Goal: Transaction & Acquisition: Purchase product/service

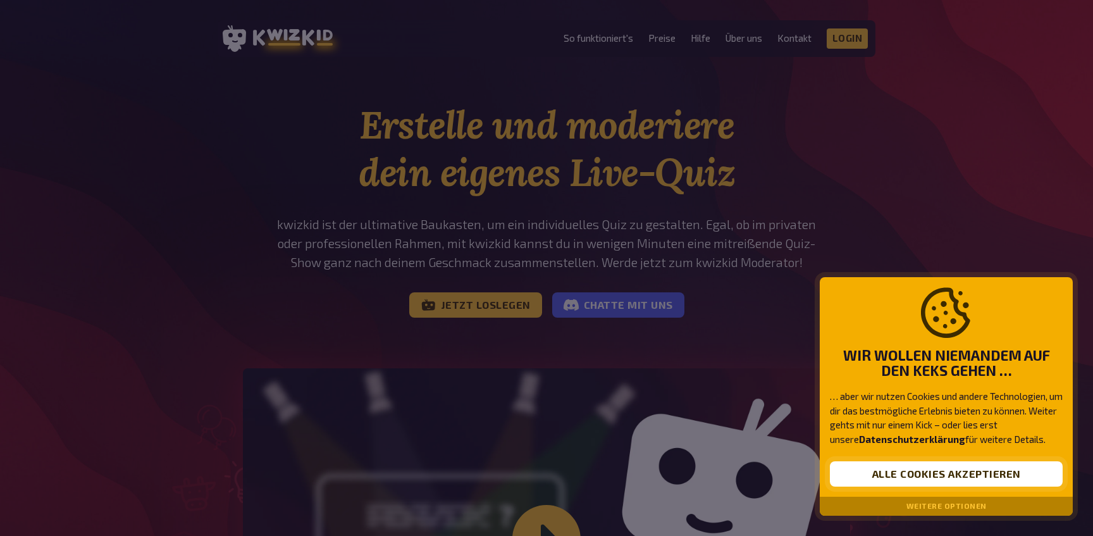
click at [934, 477] on button "Alle Cookies akzeptieren" at bounding box center [946, 473] width 233 height 25
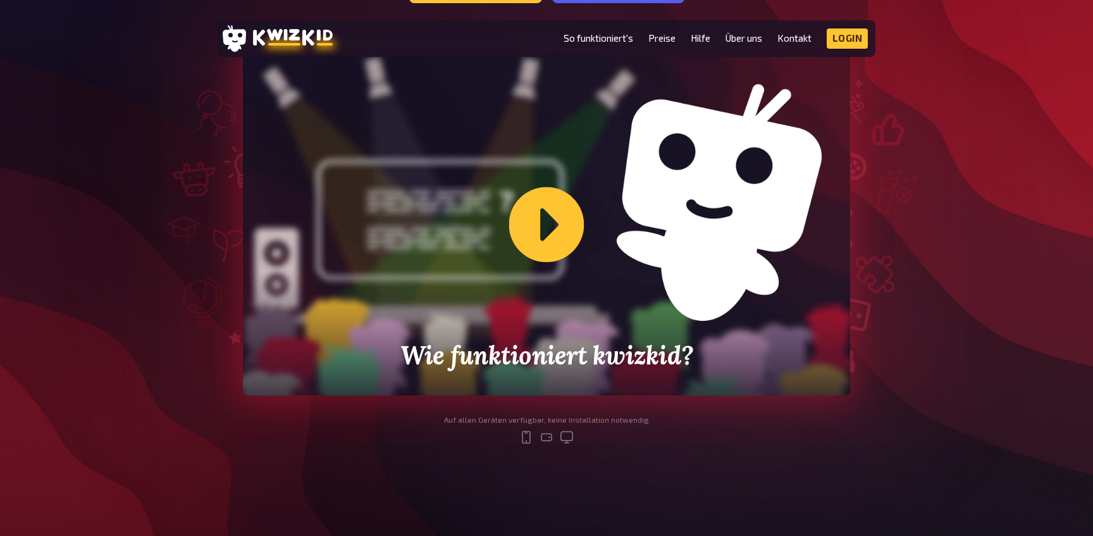
scroll to position [316, 0]
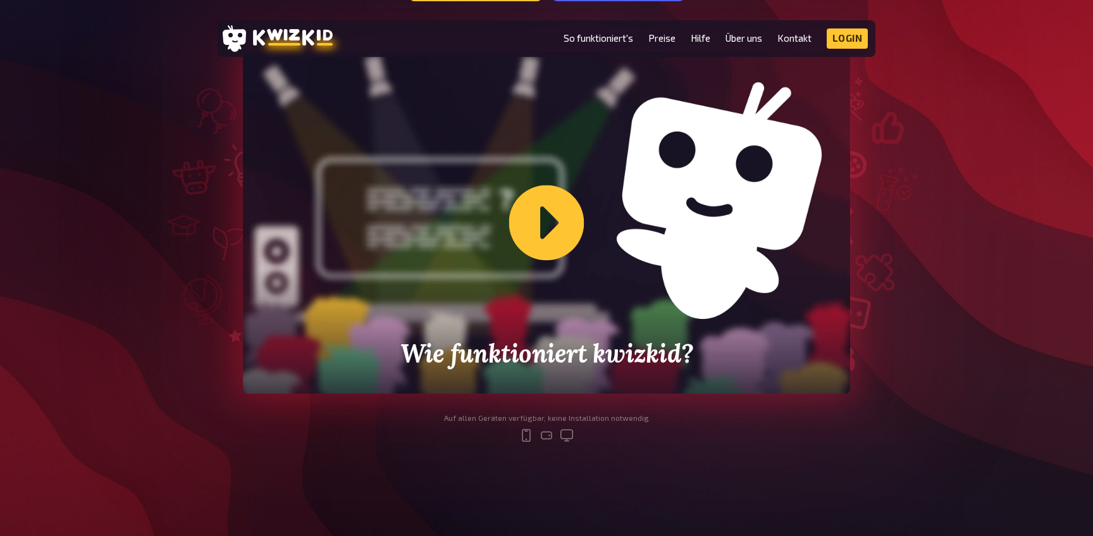
click at [548, 243] on div "Wie funktioniert kwizkid?" at bounding box center [546, 222] width 607 height 341
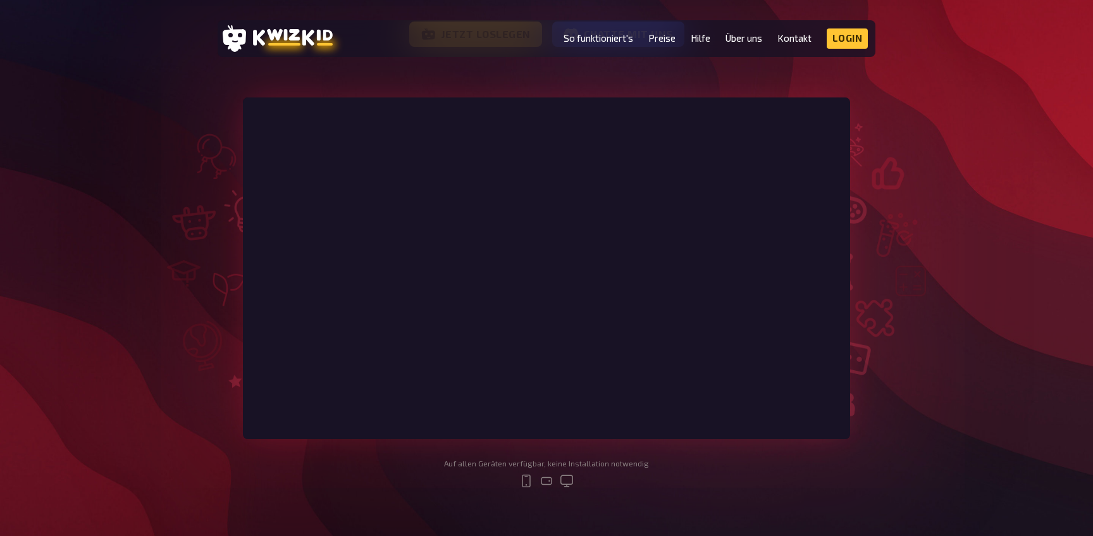
scroll to position [268, 0]
click at [606, 38] on link "So funktioniert's" at bounding box center [598, 38] width 70 height 11
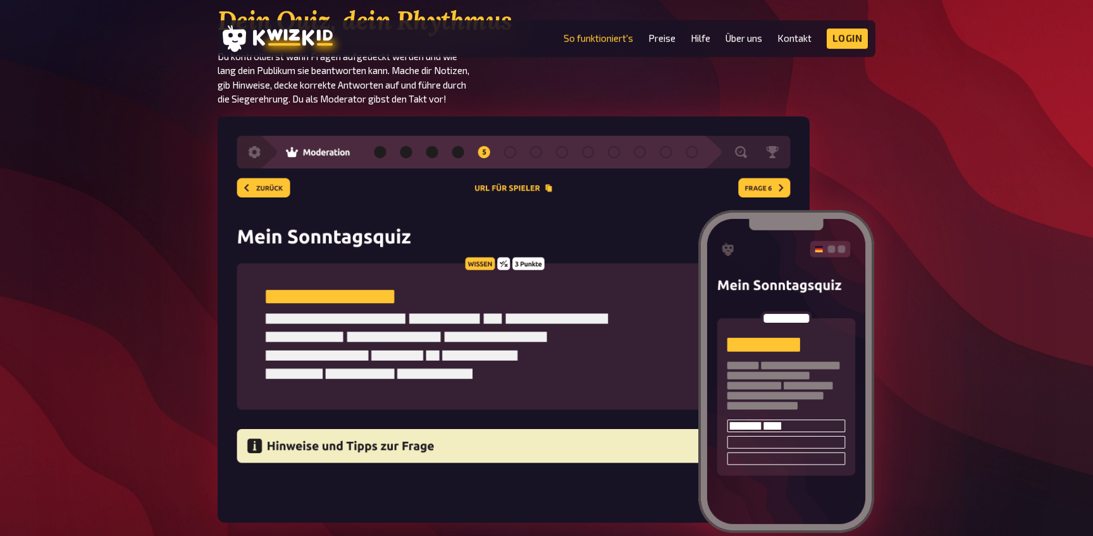
scroll to position [1720, 0]
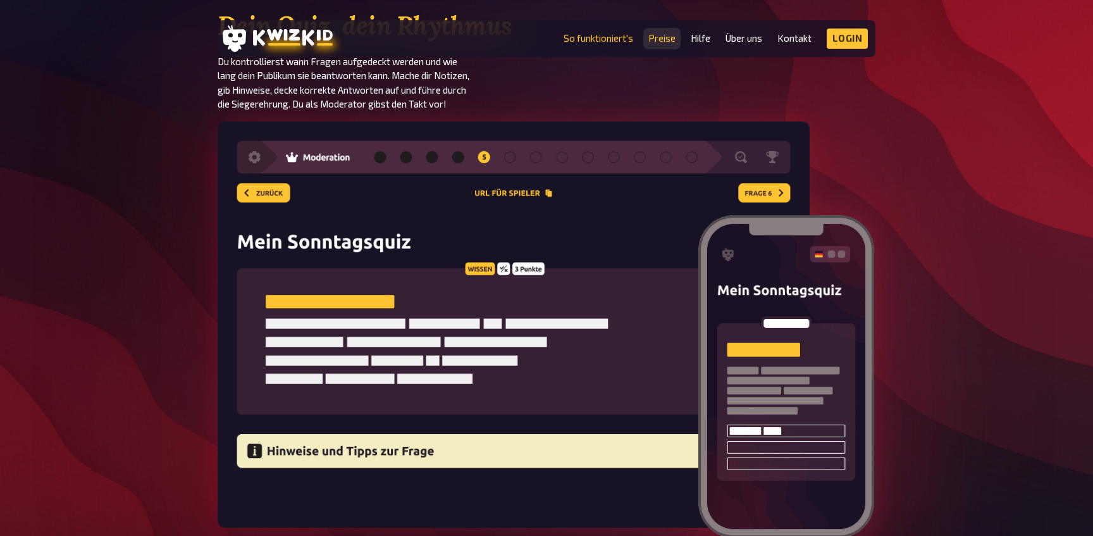
click at [664, 39] on link "Preise" at bounding box center [661, 38] width 27 height 11
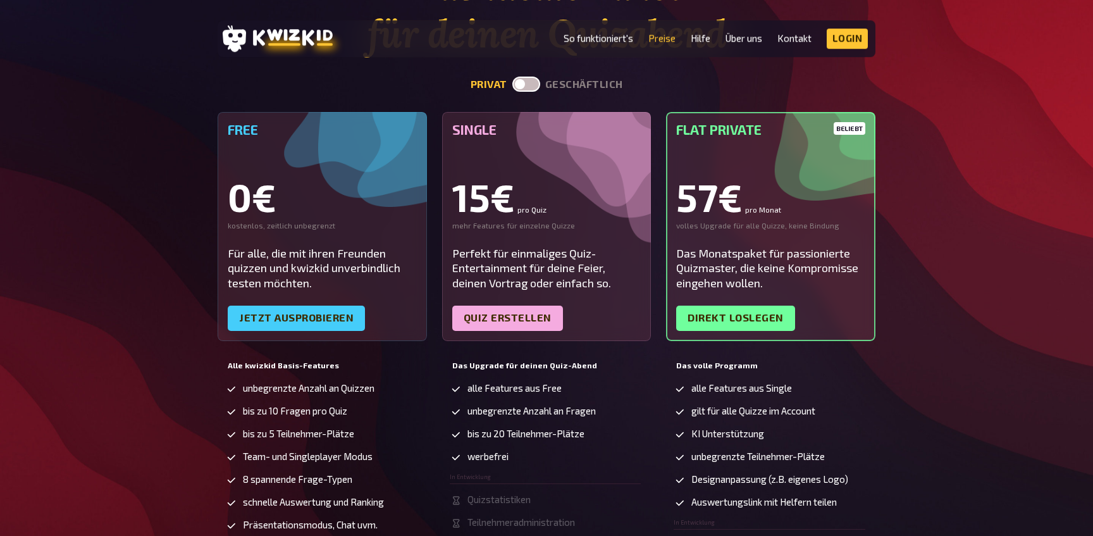
scroll to position [138, 0]
click at [532, 83] on label at bounding box center [526, 84] width 28 height 15
click at [512, 77] on input "checkbox" at bounding box center [512, 77] width 1 height 1
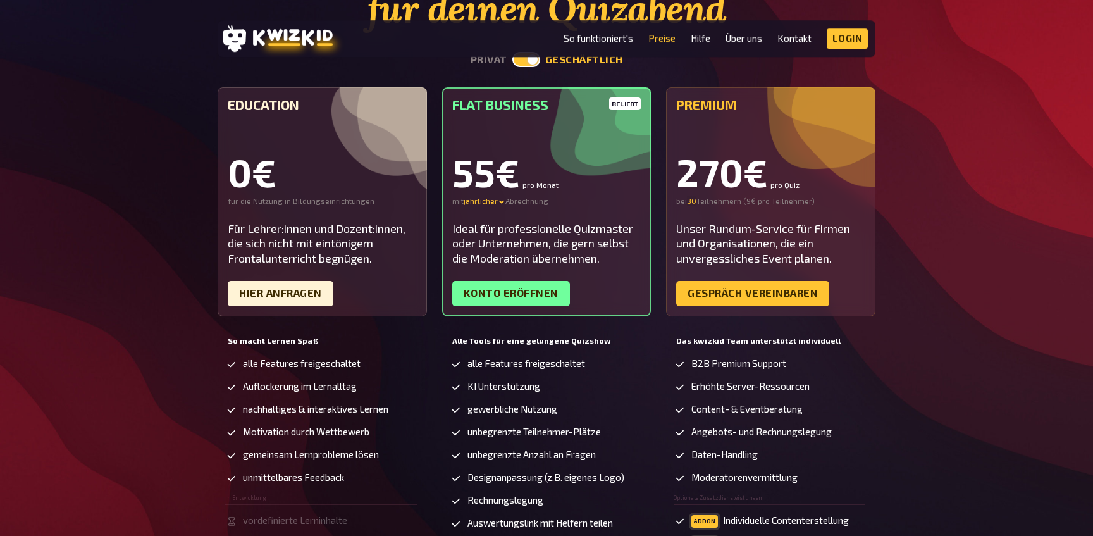
scroll to position [164, 0]
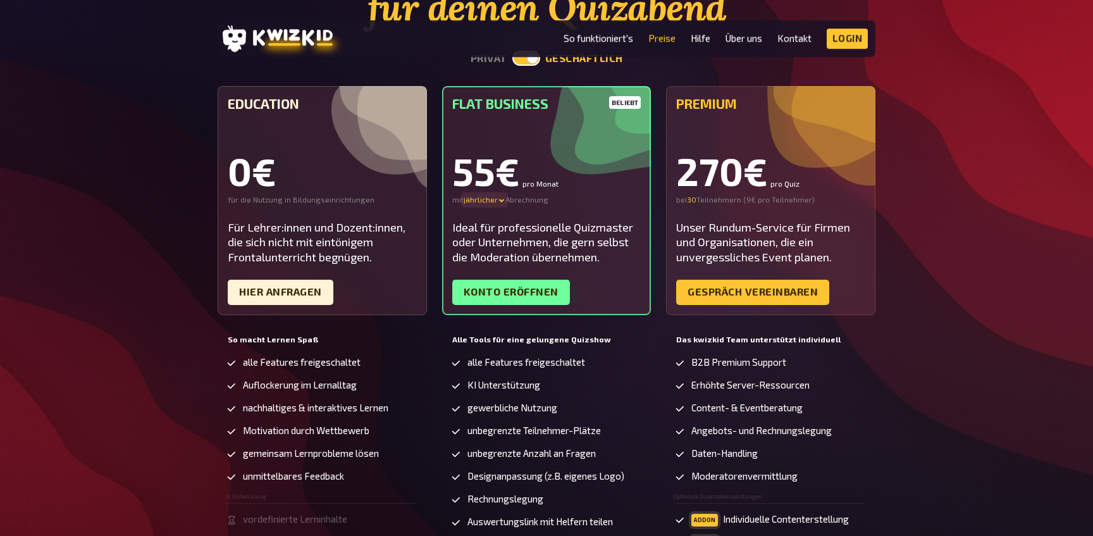
click at [500, 204] on icon at bounding box center [502, 201] width 8 height 8
click at [490, 201] on div "monatlicher" at bounding box center [507, 200] width 89 height 10
click at [491, 200] on div "monatlicher" at bounding box center [488, 200] width 51 height 10
click at [499, 223] on div "jährlicher - 30 %" at bounding box center [507, 225] width 89 height 10
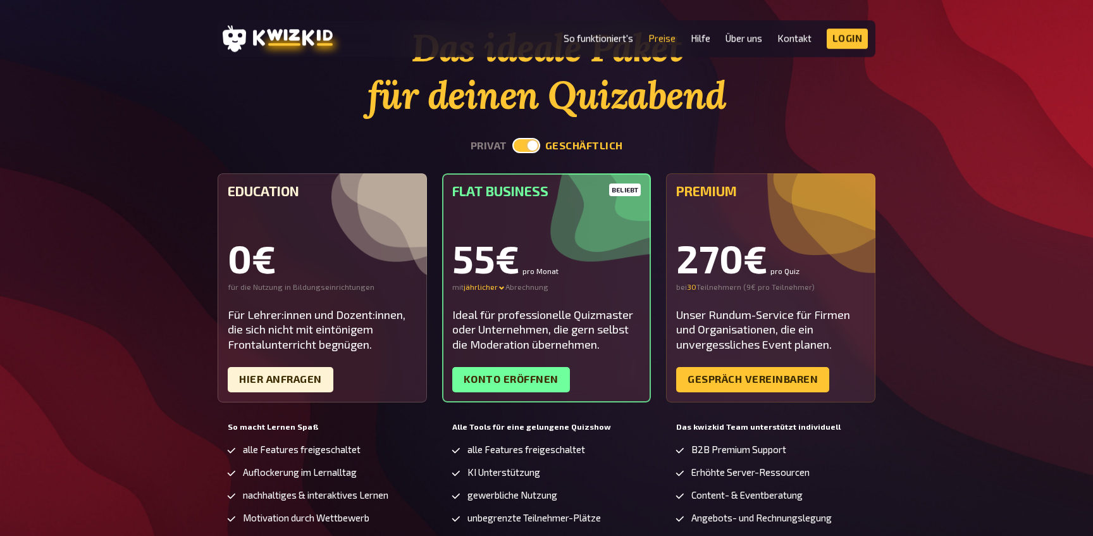
scroll to position [75, 0]
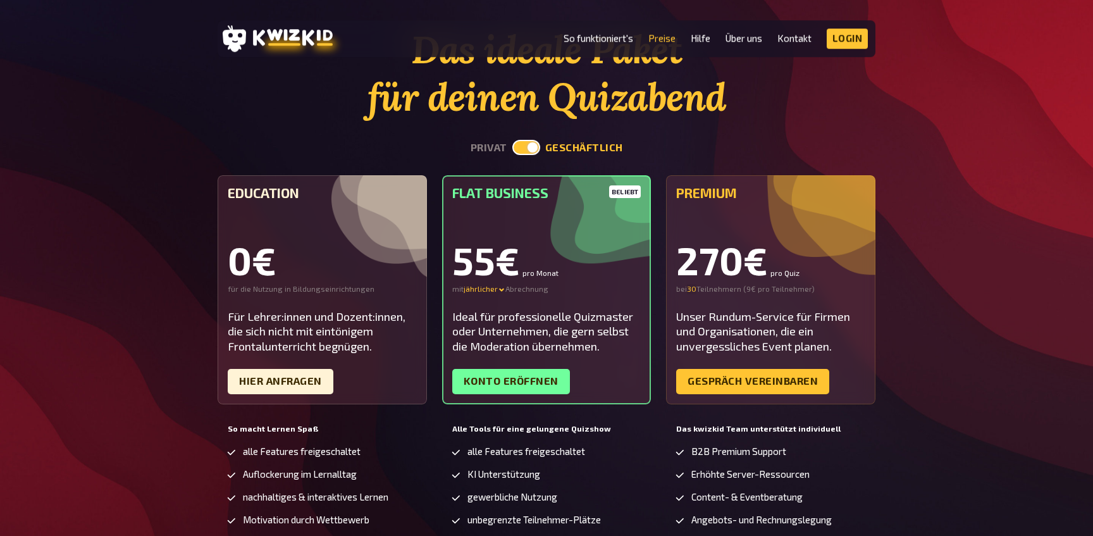
click at [525, 148] on label at bounding box center [526, 147] width 28 height 15
click at [512, 140] on input "checkbox" at bounding box center [512, 139] width 1 height 1
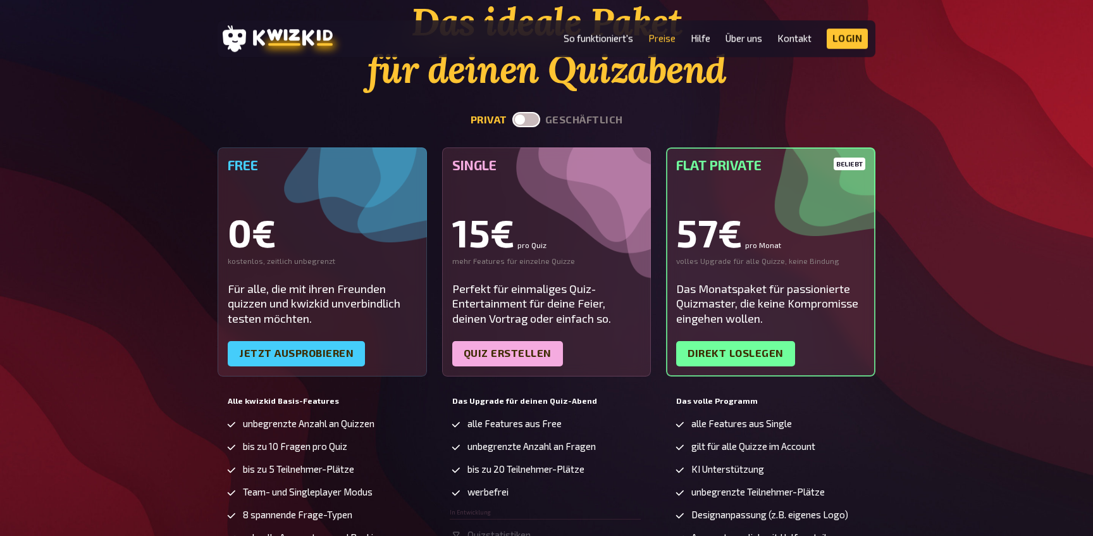
scroll to position [75, 0]
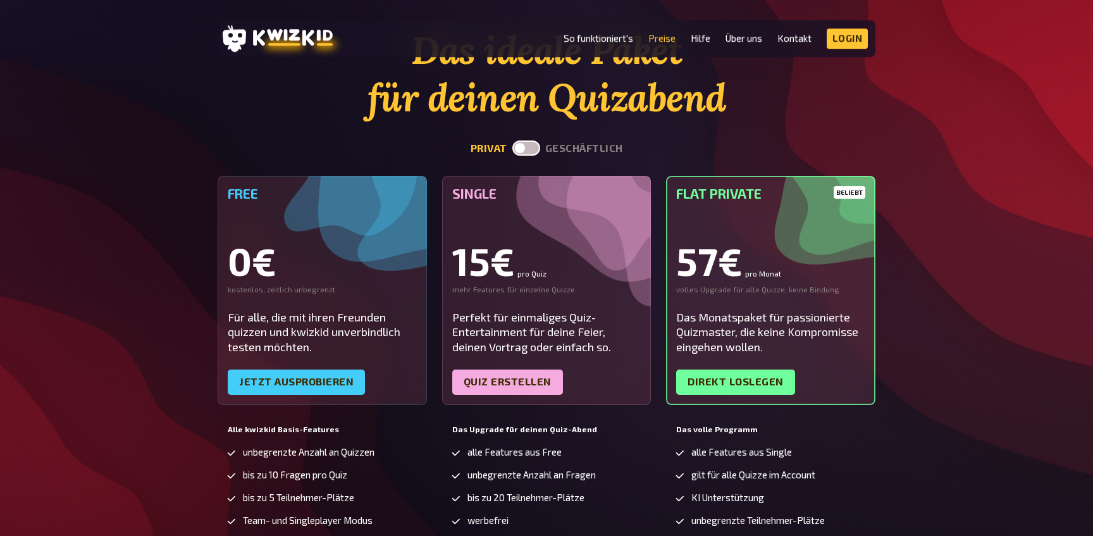
click at [530, 149] on label at bounding box center [526, 147] width 28 height 15
click at [512, 140] on input "checkbox" at bounding box center [512, 140] width 1 height 1
checkbox input "true"
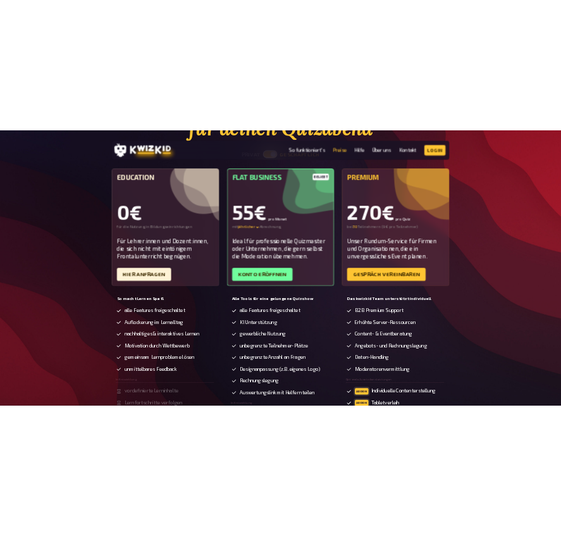
scroll to position [165, 0]
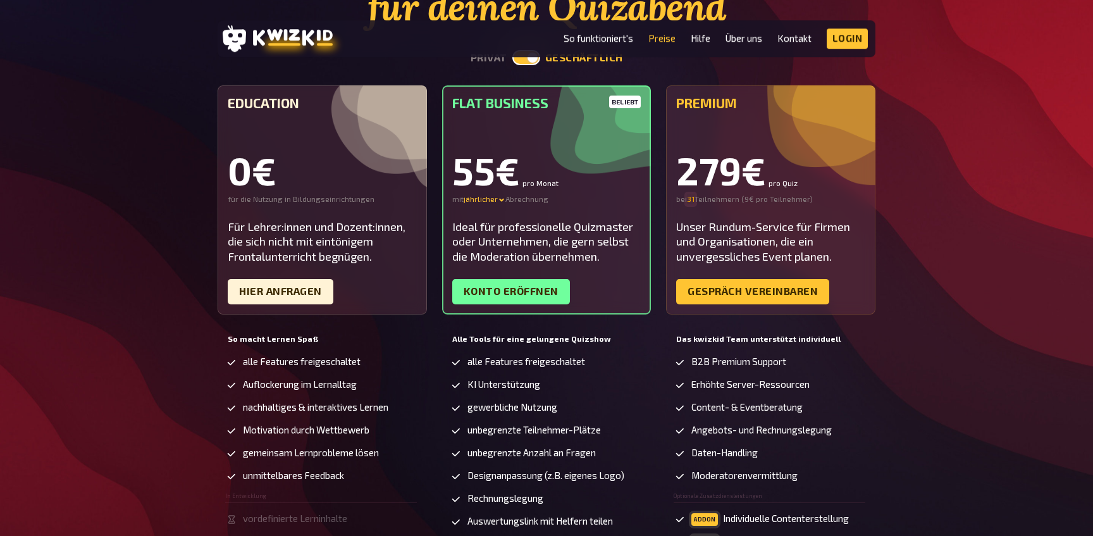
click at [694, 197] on input "31" at bounding box center [691, 199] width 8 height 10
click at [693, 200] on input "30" at bounding box center [691, 199] width 9 height 10
drag, startPoint x: 683, startPoint y: 200, endPoint x: 725, endPoint y: 197, distance: 41.8
click at [725, 197] on div "bei 30 30 Teilnehmern ( 9€ pro Teilnehmer )" at bounding box center [770, 199] width 189 height 10
click at [716, 199] on div "bei 30 30 Teilnehmern ( 9€ pro Teilnehmer )" at bounding box center [770, 199] width 189 height 10
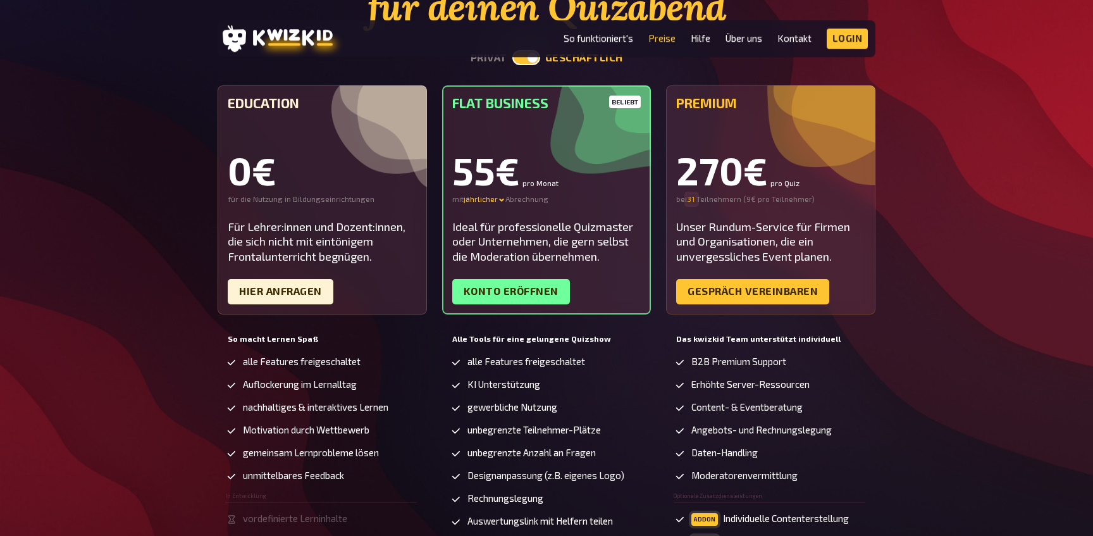
click at [694, 198] on input "31" at bounding box center [691, 199] width 9 height 10
click at [692, 204] on div "Premium 279€ pro Quiz bei 31 31 Teilnehmern ( 9€ pro Teilnehmer ) Unser Rundum-…" at bounding box center [770, 199] width 209 height 229
click at [693, 202] on input "30" at bounding box center [691, 199] width 9 height 10
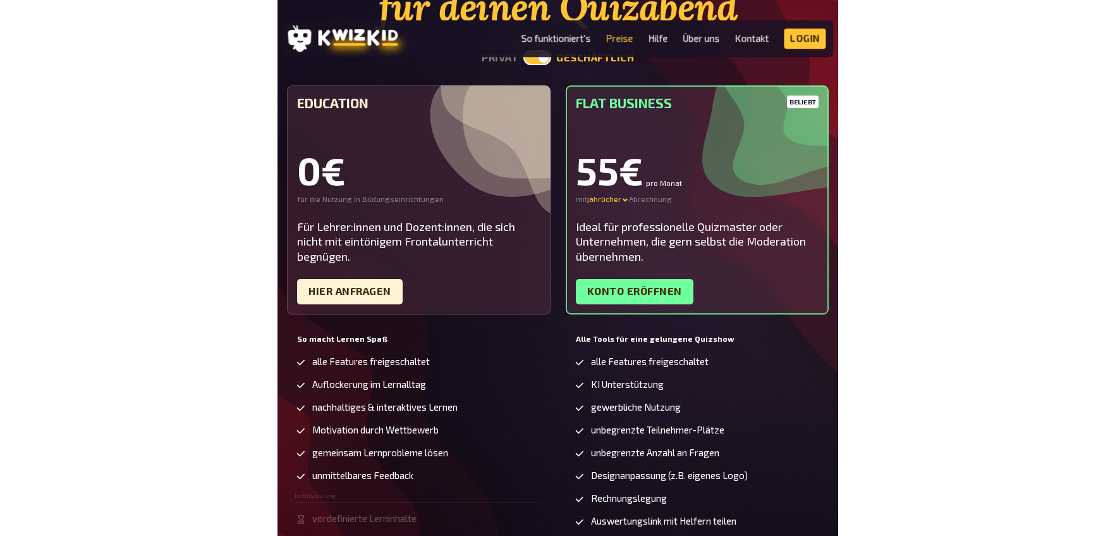
scroll to position [164, 0]
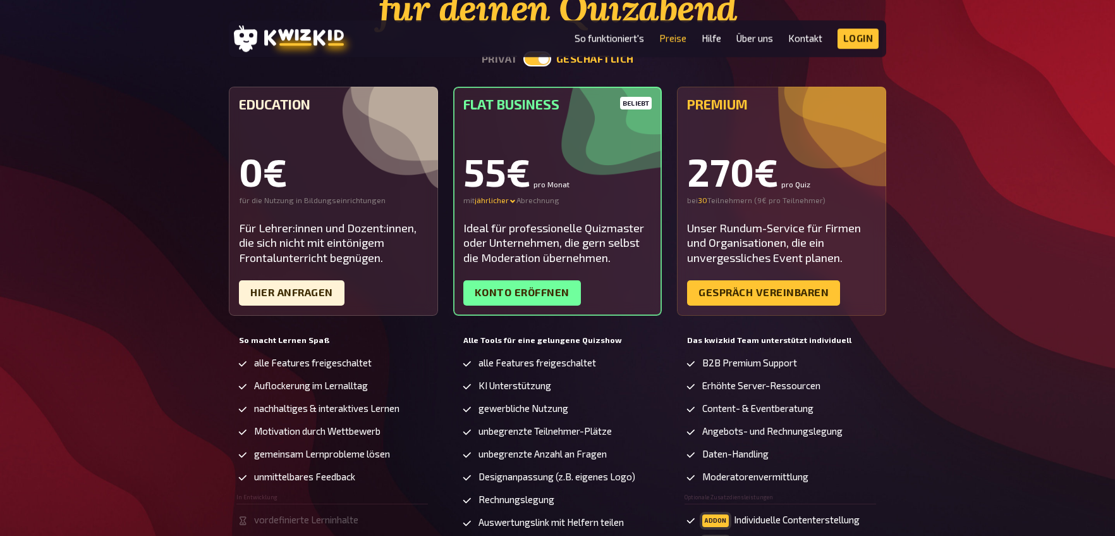
click at [954, 242] on div "Das ideale Paket für deinen Quizabend privat geschäftlich Education 0€ für die …" at bounding box center [557, 291] width 1115 height 708
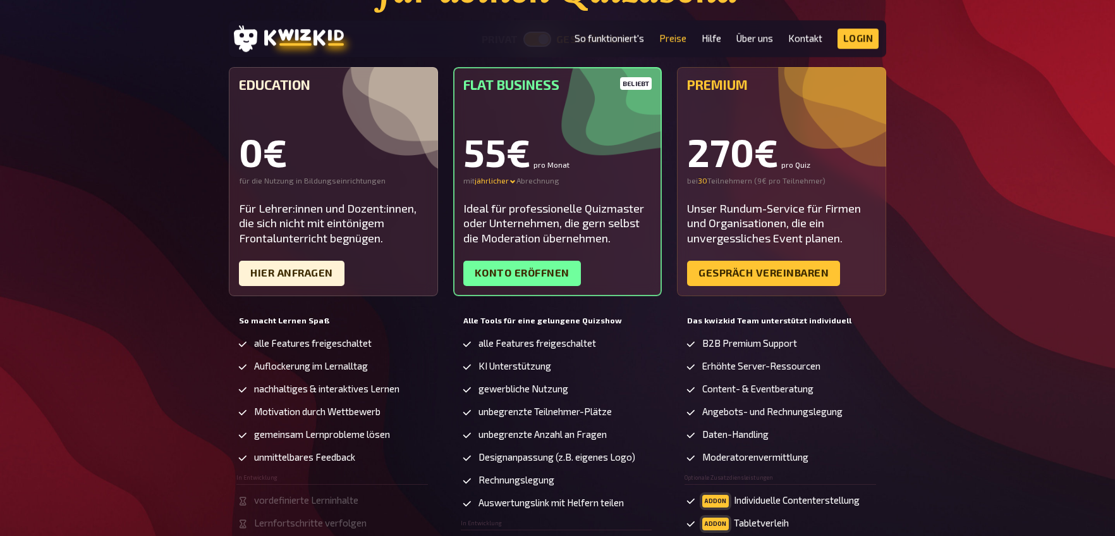
scroll to position [185, 0]
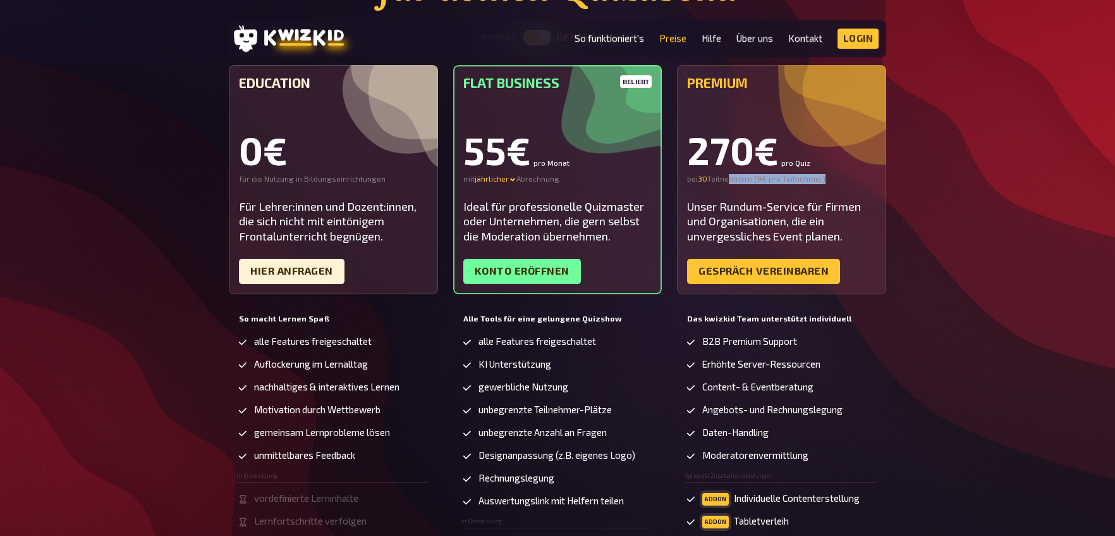
drag, startPoint x: 728, startPoint y: 176, endPoint x: 830, endPoint y: 178, distance: 101.8
click at [830, 178] on div "bei 30 30 Teilnehmern ( 9€ pro Teilnehmer )" at bounding box center [781, 179] width 189 height 10
click at [812, 175] on div "bei 30 30 Teilnehmern ( 9€ pro Teilnehmer )" at bounding box center [781, 179] width 189 height 10
click at [823, 180] on div "bei 30 30 Teilnehmern ( 9€ pro Teilnehmer )" at bounding box center [781, 179] width 189 height 10
click at [704, 183] on input "30" at bounding box center [702, 179] width 9 height 10
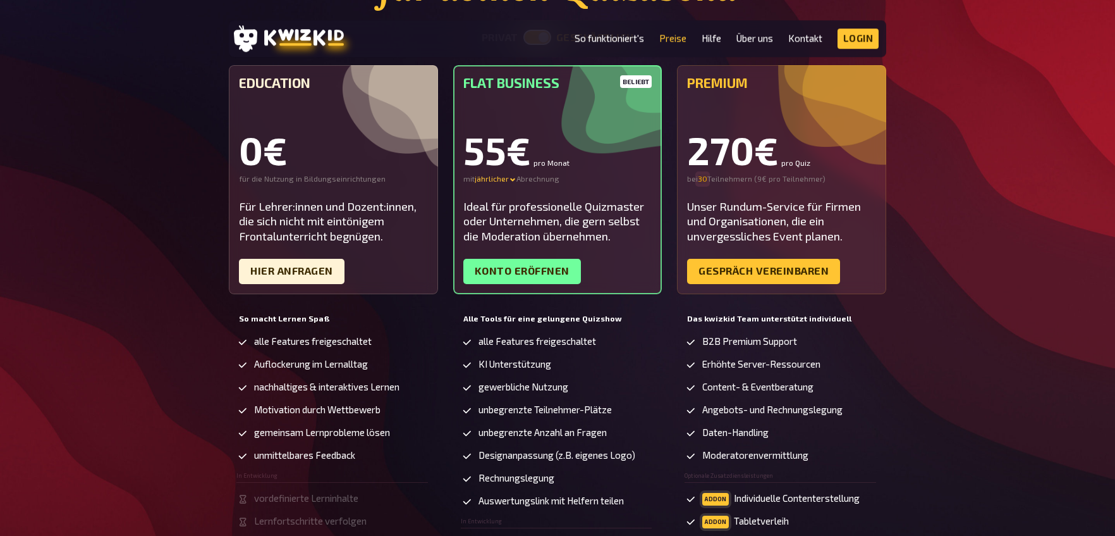
click at [704, 183] on input "30" at bounding box center [702, 179] width 9 height 10
click at [704, 182] on input "30" at bounding box center [702, 179] width 9 height 10
click at [704, 181] on input "30" at bounding box center [702, 179] width 9 height 10
click at [705, 181] on input "30" at bounding box center [702, 179] width 9 height 10
click at [706, 176] on input "31" at bounding box center [702, 179] width 8 height 10
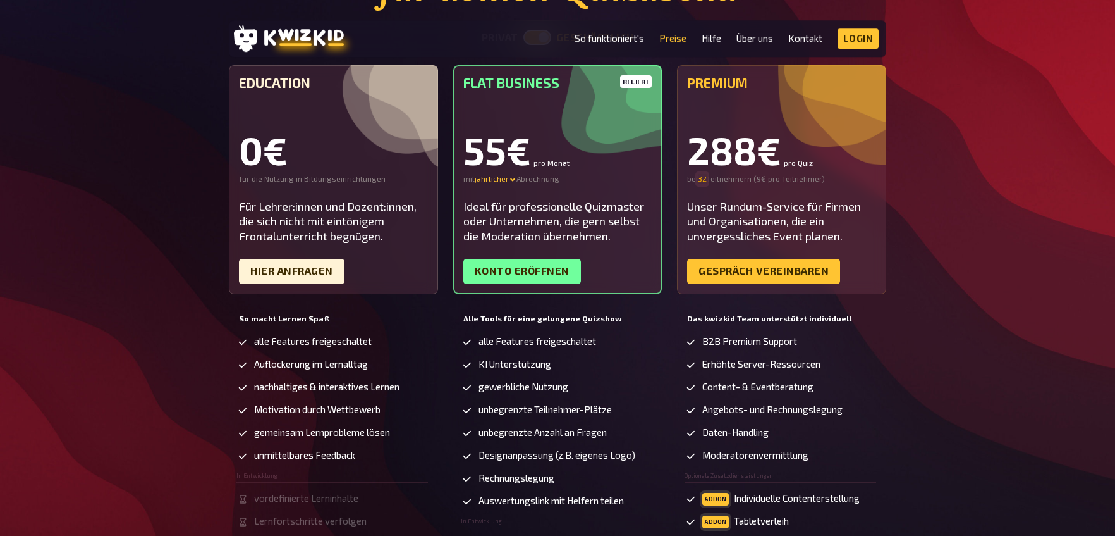
click at [706, 176] on input "32" at bounding box center [702, 179] width 9 height 10
click at [706, 181] on input "31" at bounding box center [702, 179] width 8 height 10
type input "30"
click at [707, 181] on input "30" at bounding box center [702, 179] width 9 height 10
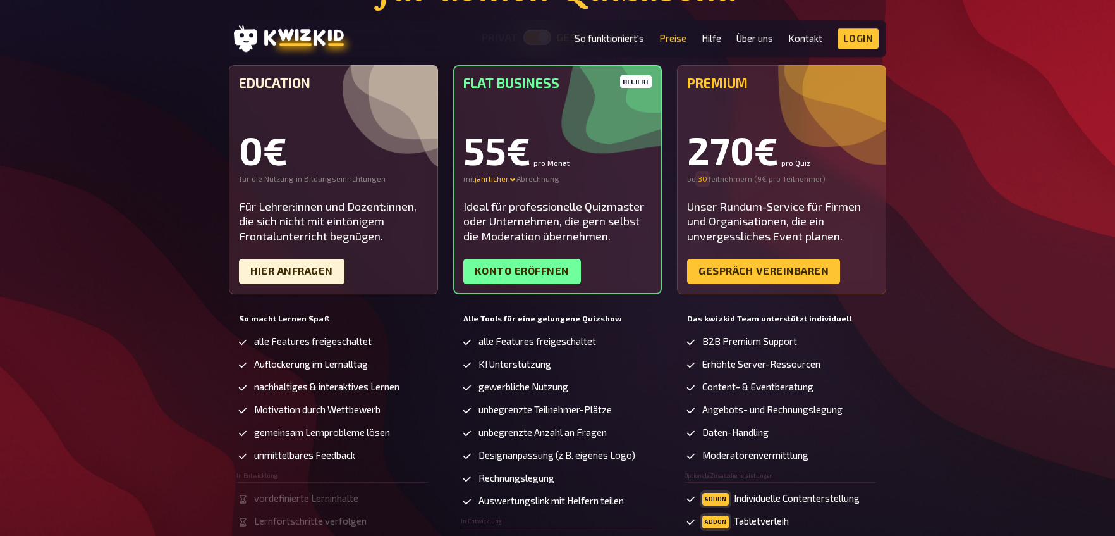
click at [707, 181] on input "30" at bounding box center [702, 179] width 9 height 10
click at [704, 181] on input "30" at bounding box center [702, 179] width 9 height 10
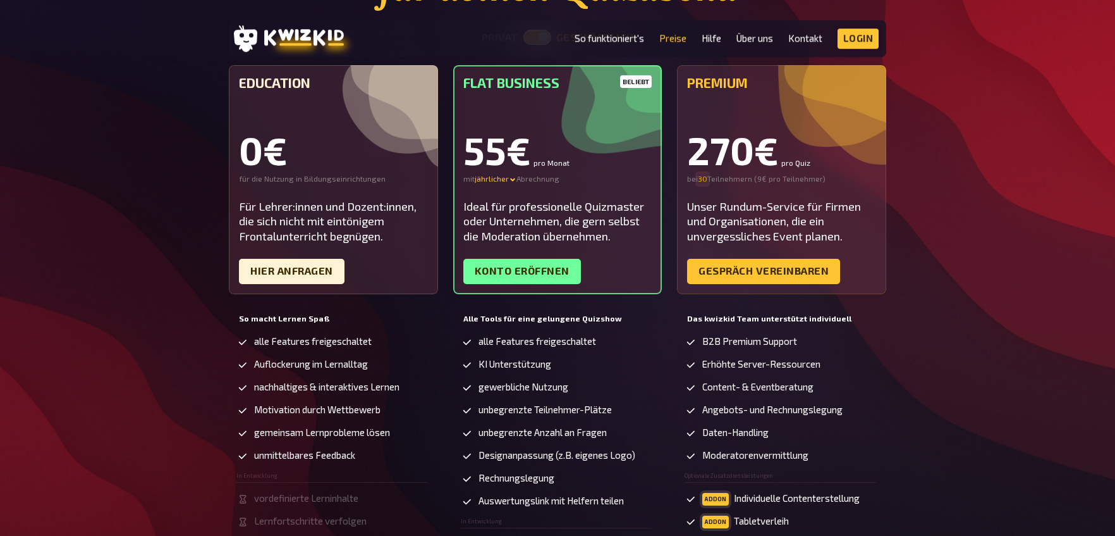
click at [705, 180] on input "30" at bounding box center [702, 179] width 9 height 10
drag, startPoint x: 702, startPoint y: 179, endPoint x: 773, endPoint y: 178, distance: 70.2
click at [773, 178] on div "bei 30 30 Teilnehmern ( 9€ pro Teilnehmer )" at bounding box center [781, 179] width 189 height 10
drag, startPoint x: 689, startPoint y: 177, endPoint x: 682, endPoint y: 181, distance: 7.4
click at [682, 181] on div "Premium 270€ pro Quiz bei 30 30 Teilnehmern ( 9€ pro Teilnehmer ) Unser Rundum-…" at bounding box center [781, 179] width 209 height 229
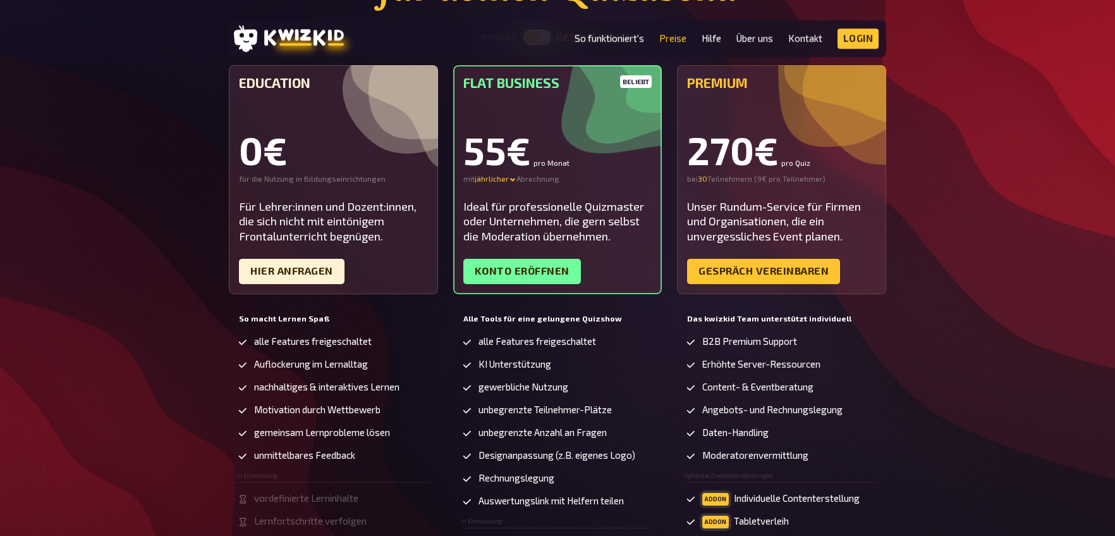
click at [843, 190] on div "Premium 270€ pro Quiz bei 30 30 Teilnehmern ( 9€ pro Teilnehmer ) Unser Rundum-…" at bounding box center [781, 179] width 209 height 229
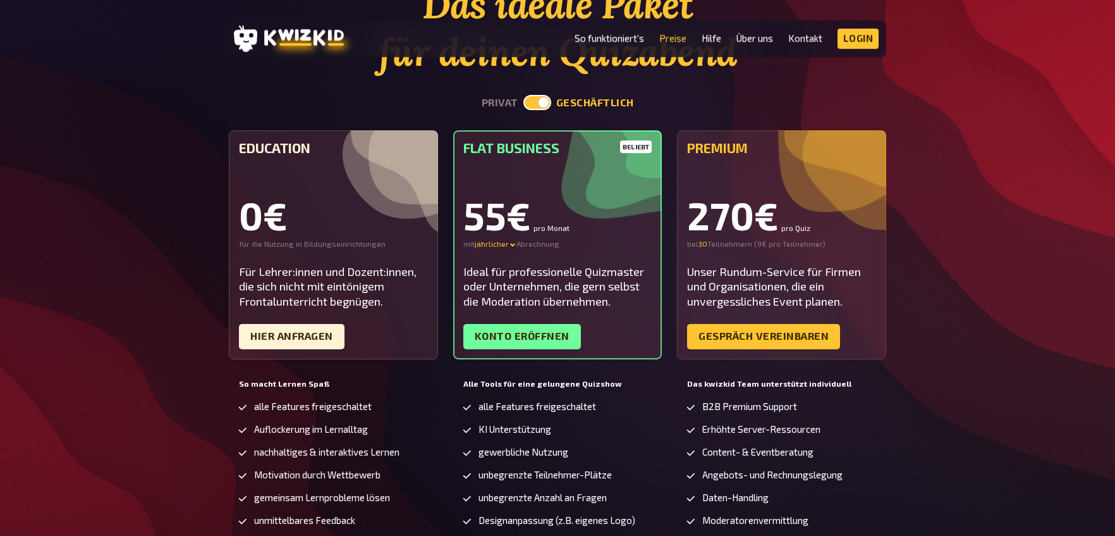
scroll to position [97, 0]
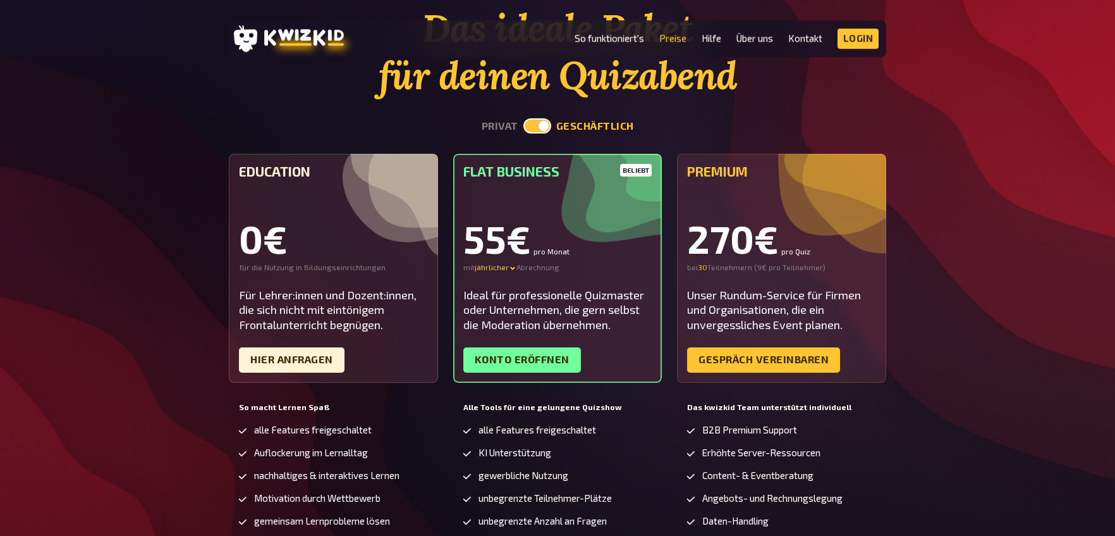
click at [541, 125] on label at bounding box center [538, 125] width 28 height 15
click at [524, 118] on input "checkbox" at bounding box center [523, 118] width 1 height 1
checkbox input "false"
